Goal: Task Accomplishment & Management: Complete application form

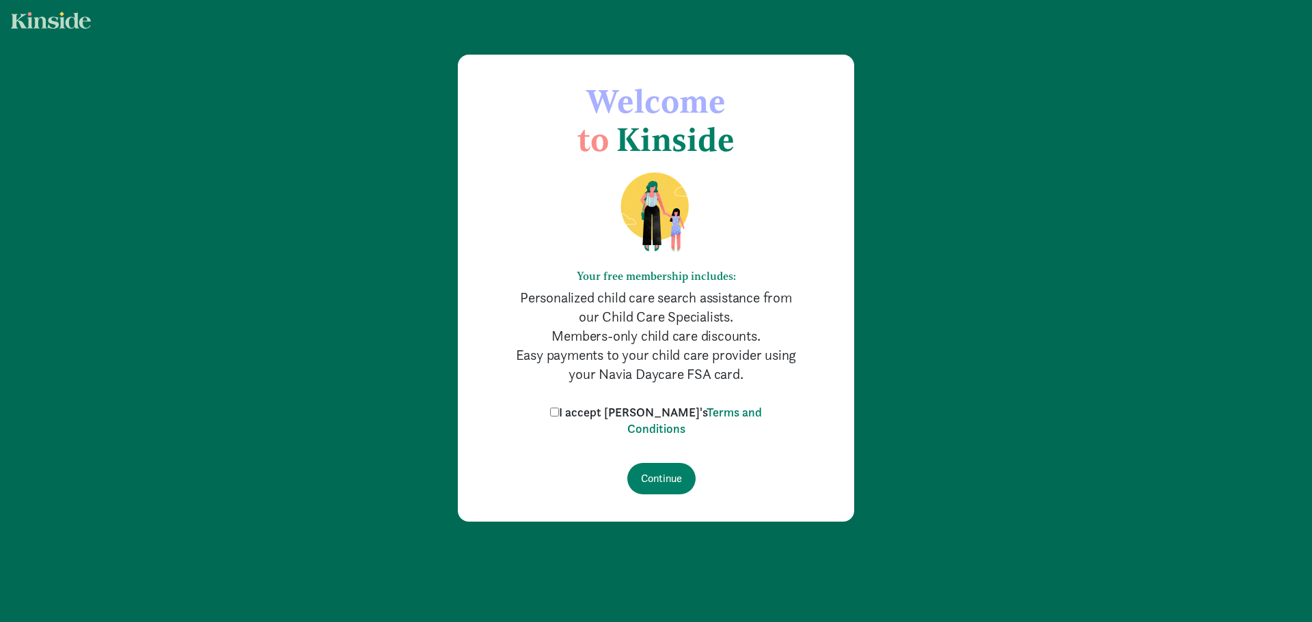
click at [601, 413] on label "I accept [PERSON_NAME]'s Terms and Conditions" at bounding box center [656, 420] width 219 height 33
click at [559, 413] on input "I accept [PERSON_NAME]'s Terms and Conditions" at bounding box center [554, 412] width 9 height 9
checkbox input "true"
click at [656, 477] on input "Continue" at bounding box center [661, 478] width 68 height 31
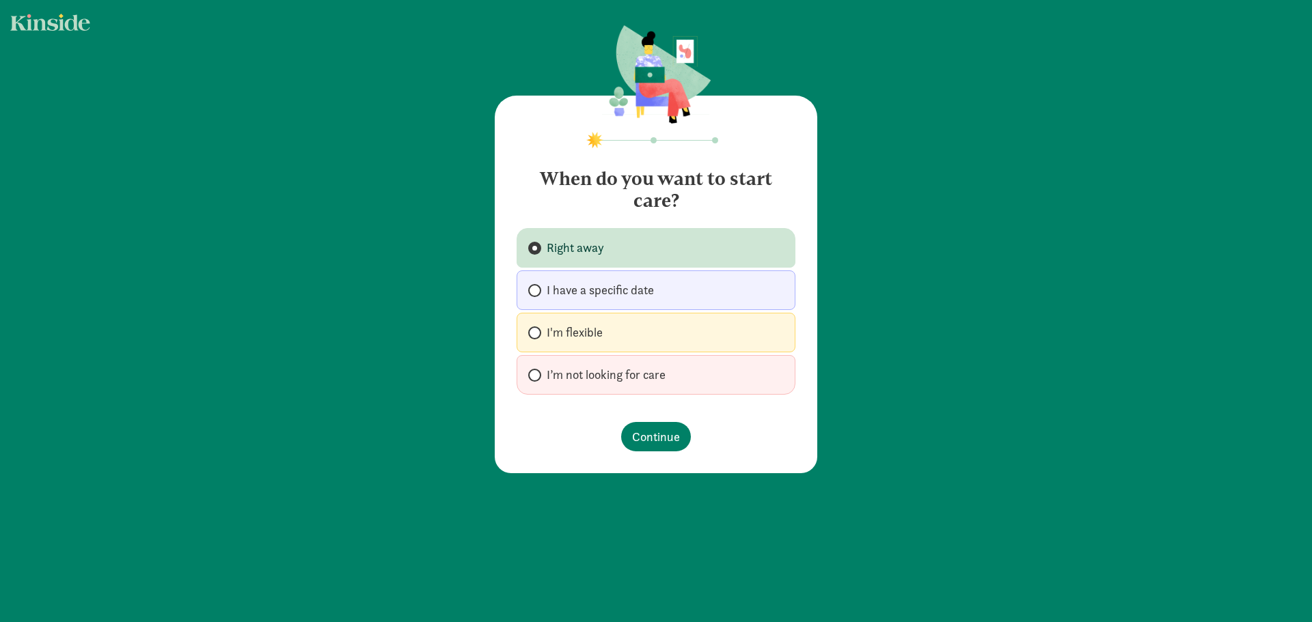
click at [615, 339] on label "I'm flexible" at bounding box center [655, 333] width 279 height 40
click at [537, 337] on input "I'm flexible" at bounding box center [532, 333] width 9 height 9
radio input "true"
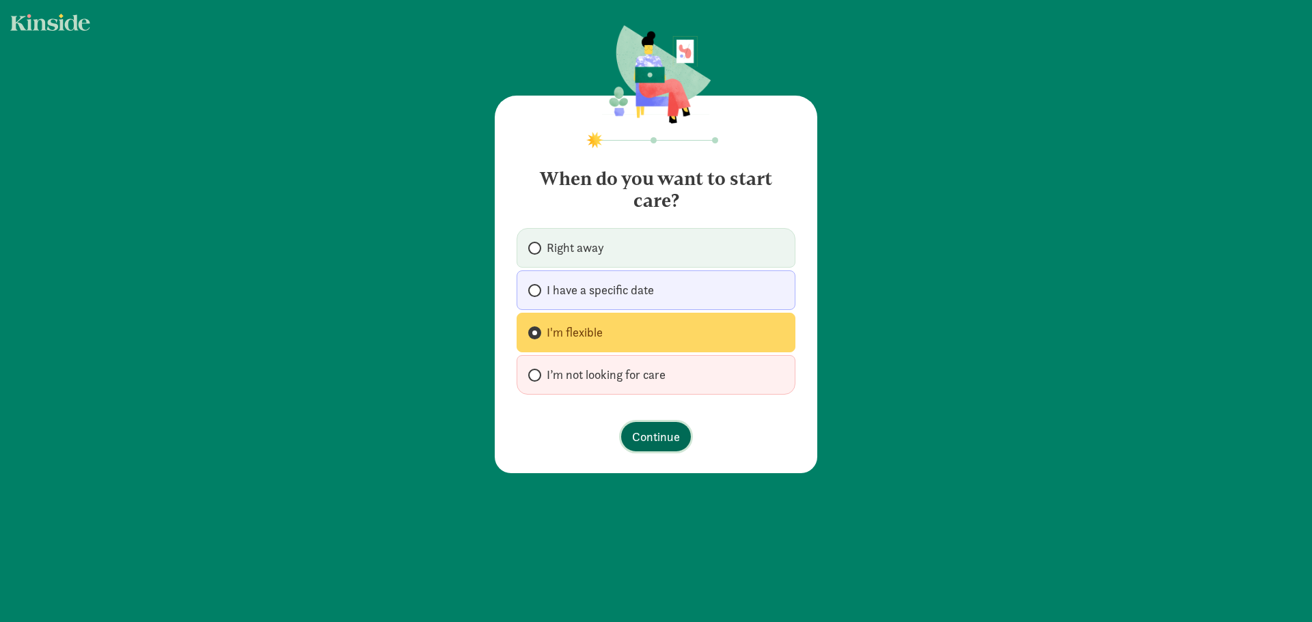
click at [653, 437] on span "Continue" at bounding box center [656, 437] width 48 height 18
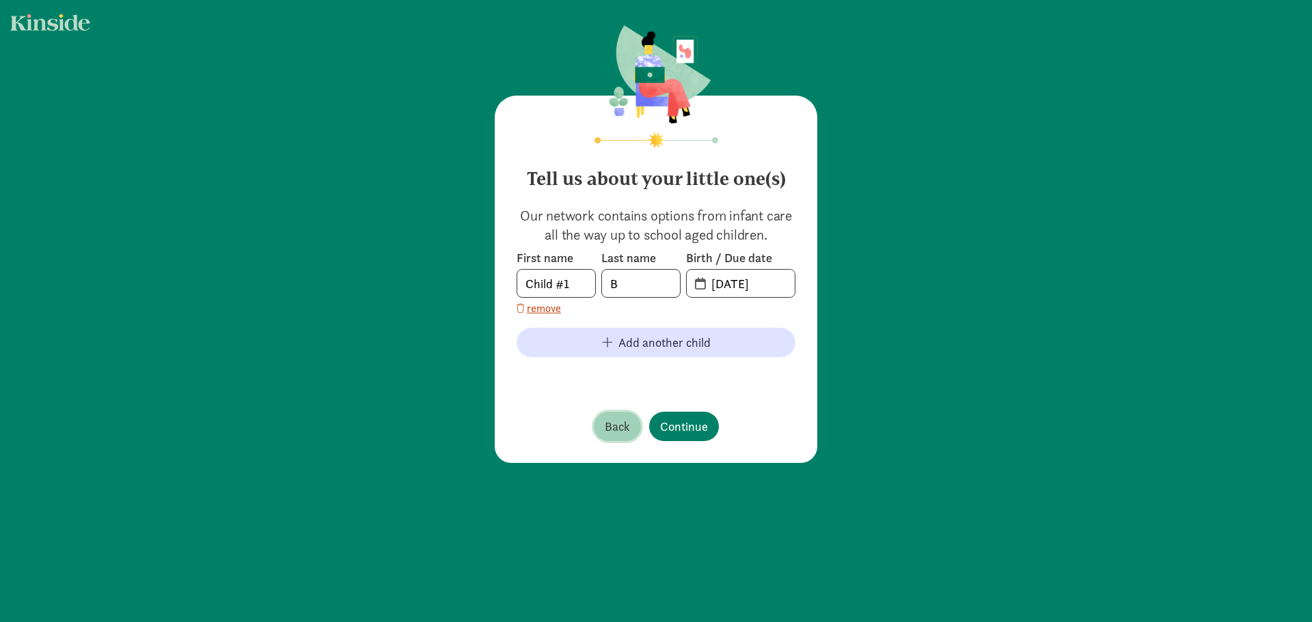
click at [620, 423] on span "Back" at bounding box center [617, 426] width 25 height 18
